Goal: Information Seeking & Learning: Learn about a topic

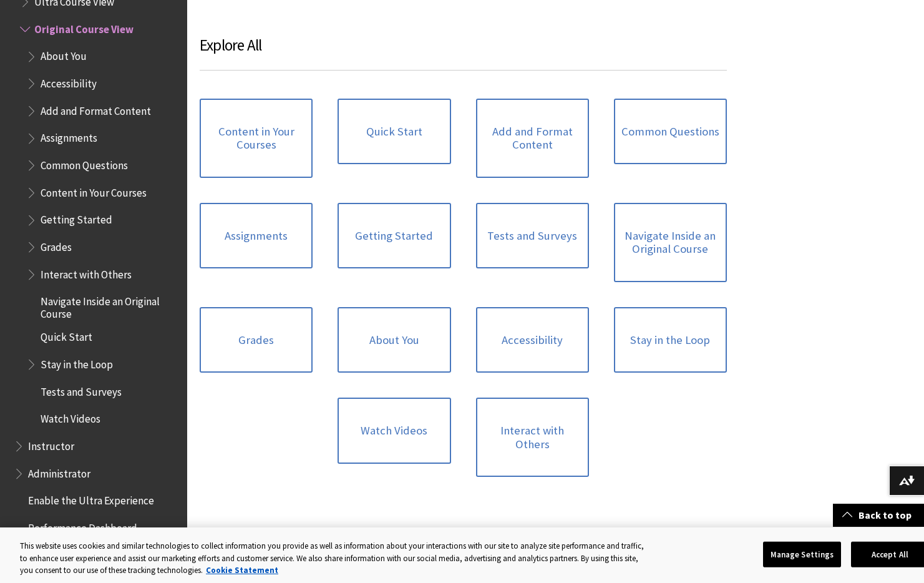
scroll to position [1213, 0]
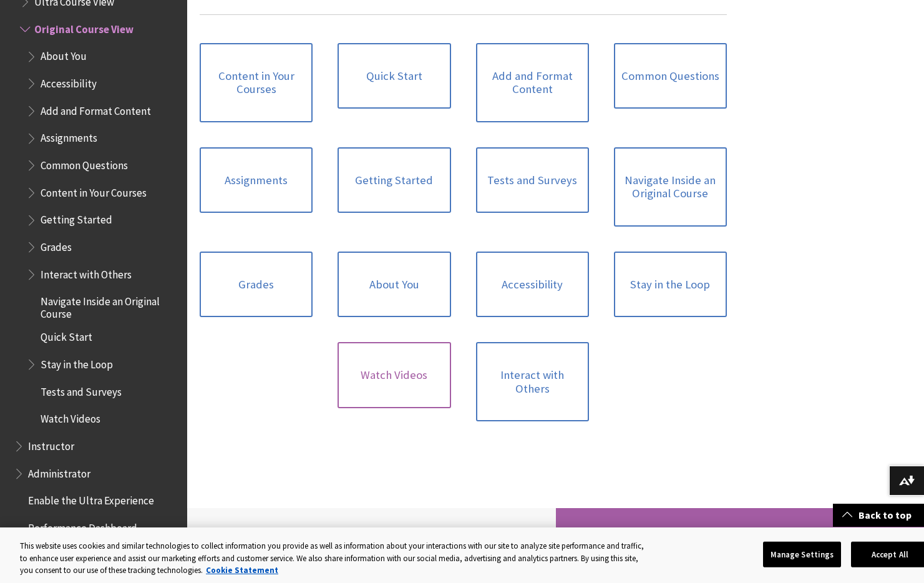
click at [369, 380] on link "Watch Videos" at bounding box center [393, 375] width 113 height 66
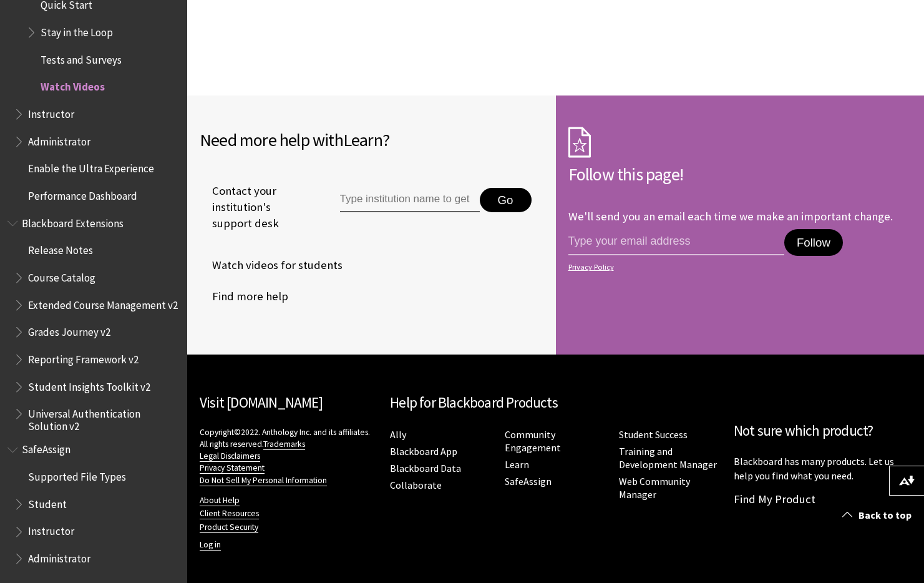
scroll to position [1194, 0]
click at [36, 532] on span "Instructor" at bounding box center [51, 529] width 46 height 17
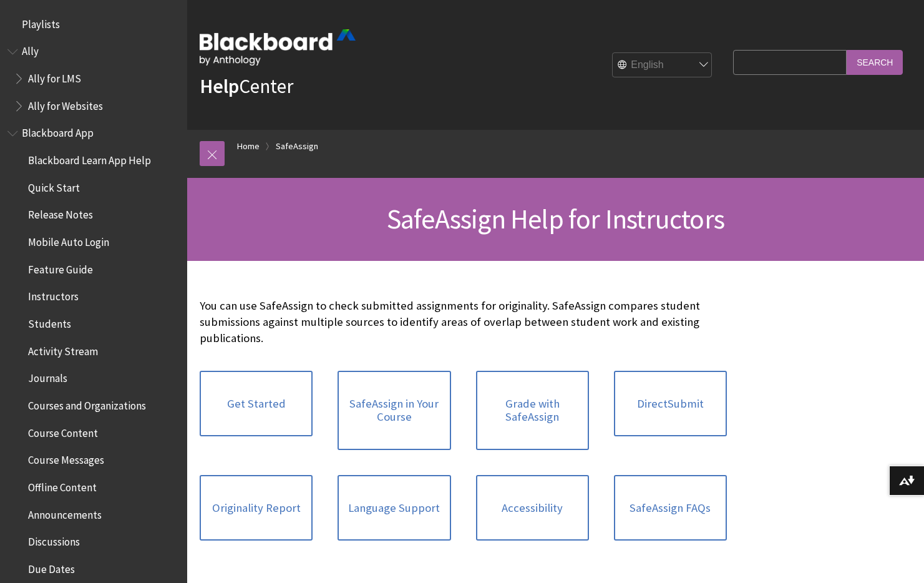
scroll to position [1370, 0]
